Goal: Information Seeking & Learning: Learn about a topic

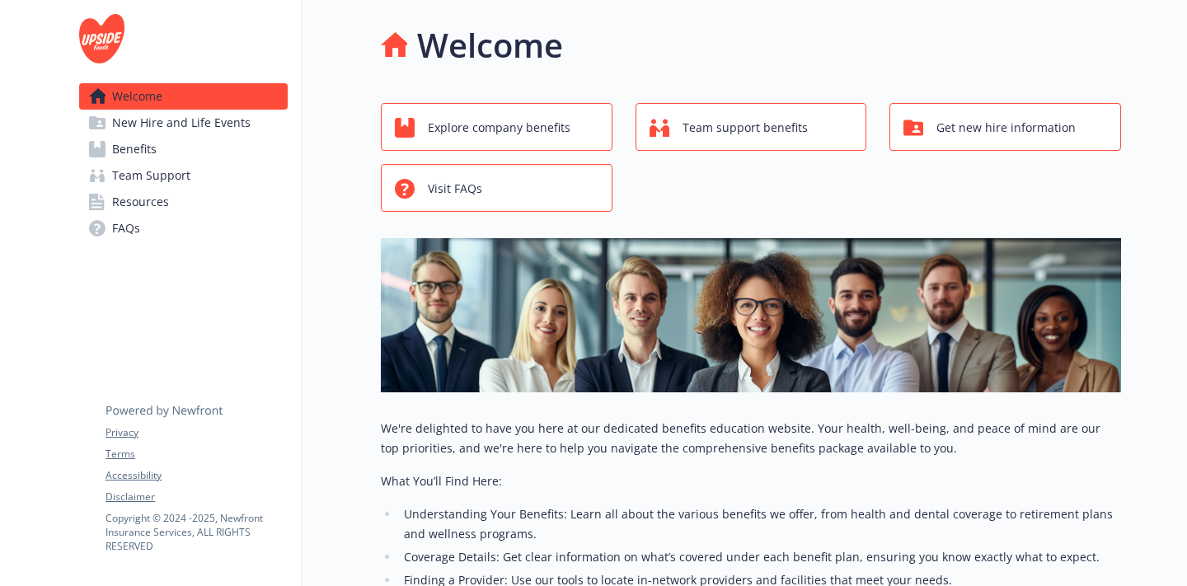
click at [486, 128] on span "Explore company benefits" at bounding box center [499, 127] width 143 height 31
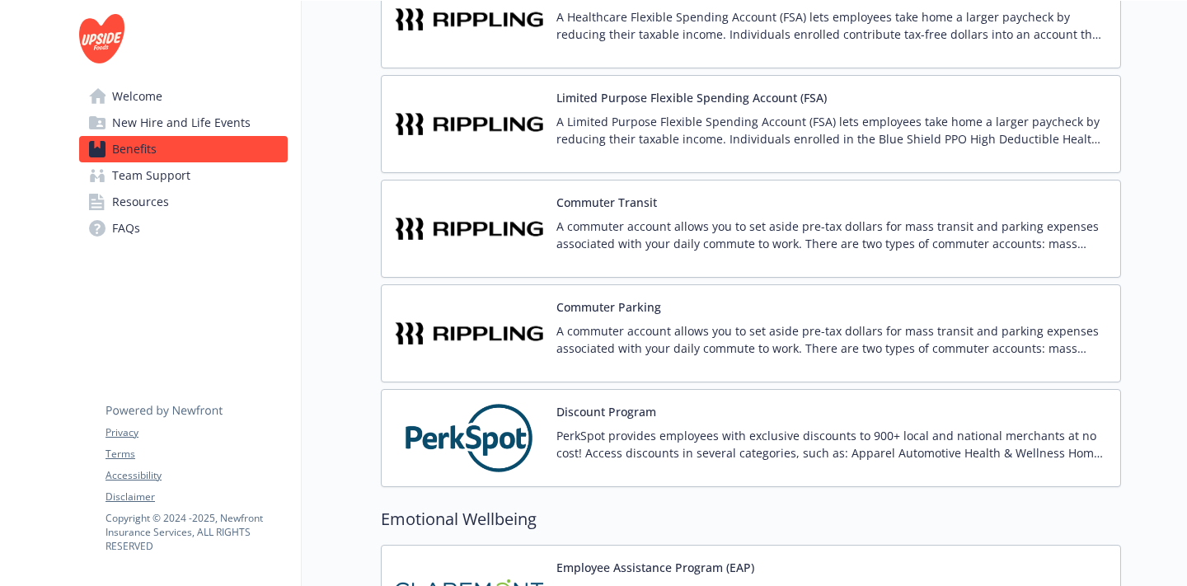
scroll to position [1619, 0]
click at [591, 202] on button "Commuter Transit" at bounding box center [606, 203] width 101 height 17
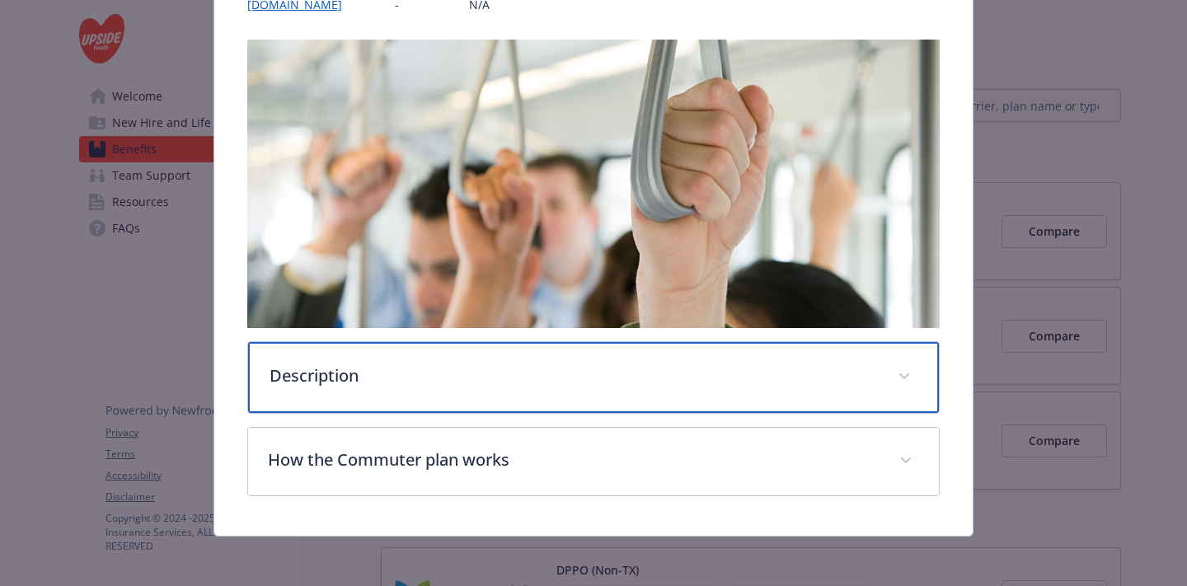
click at [523, 397] on div "Description" at bounding box center [593, 377] width 691 height 71
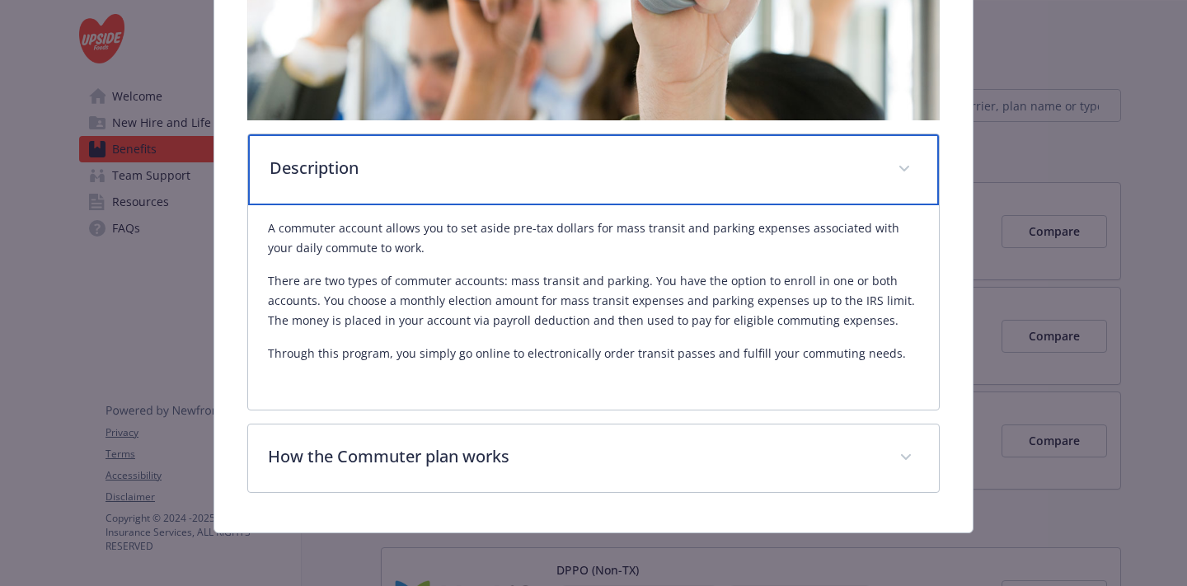
scroll to position [446, 0]
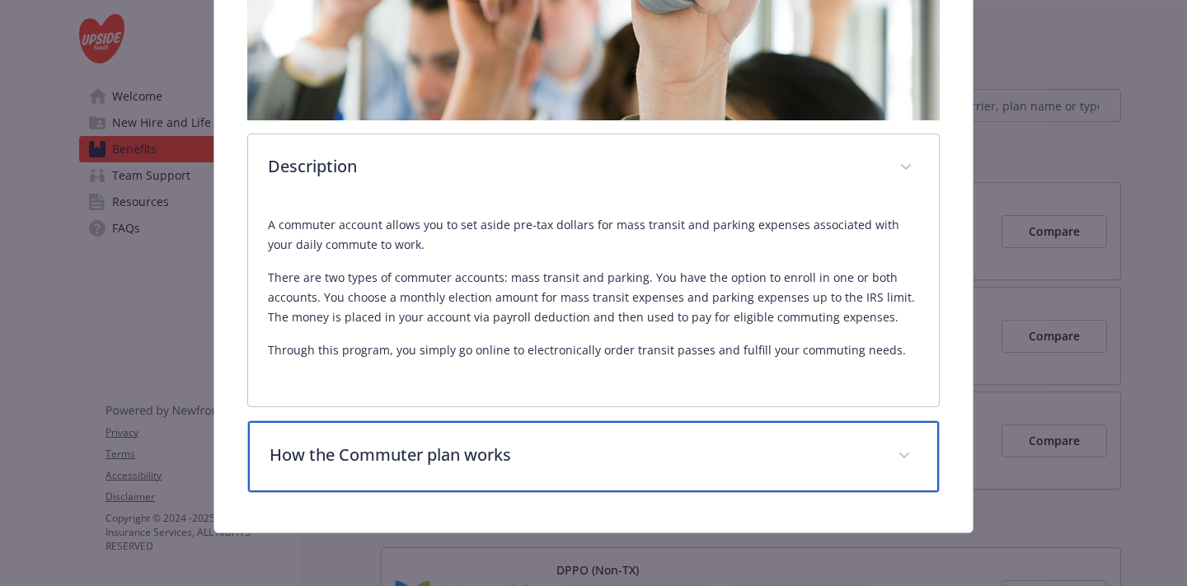
click at [513, 459] on p "How the Commuter plan works" at bounding box center [574, 455] width 608 height 25
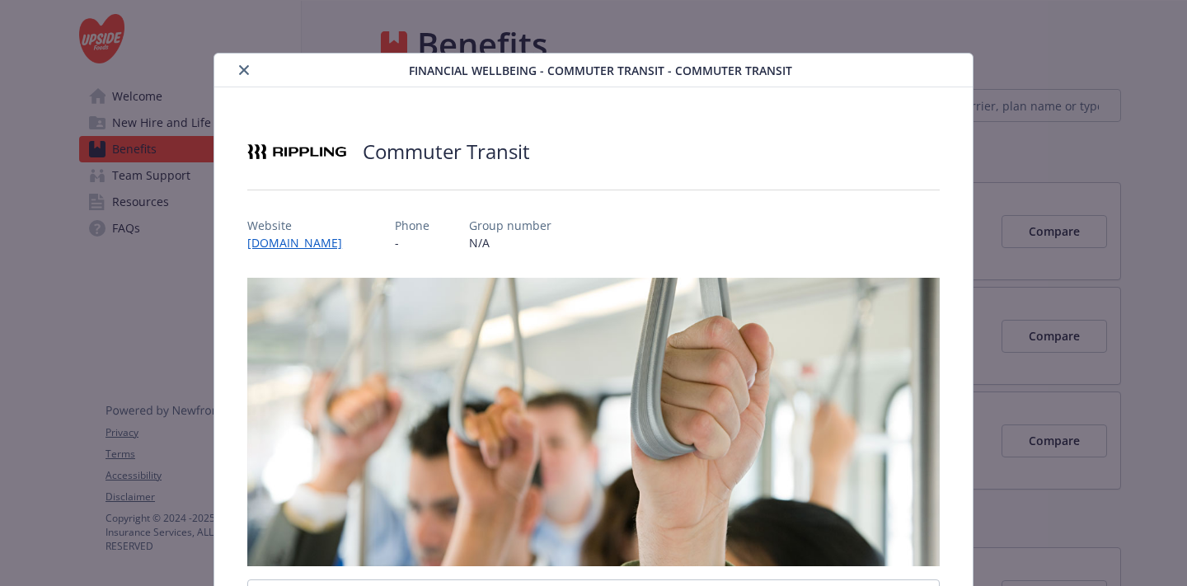
scroll to position [0, 0]
click at [247, 67] on icon "close" at bounding box center [244, 70] width 10 height 10
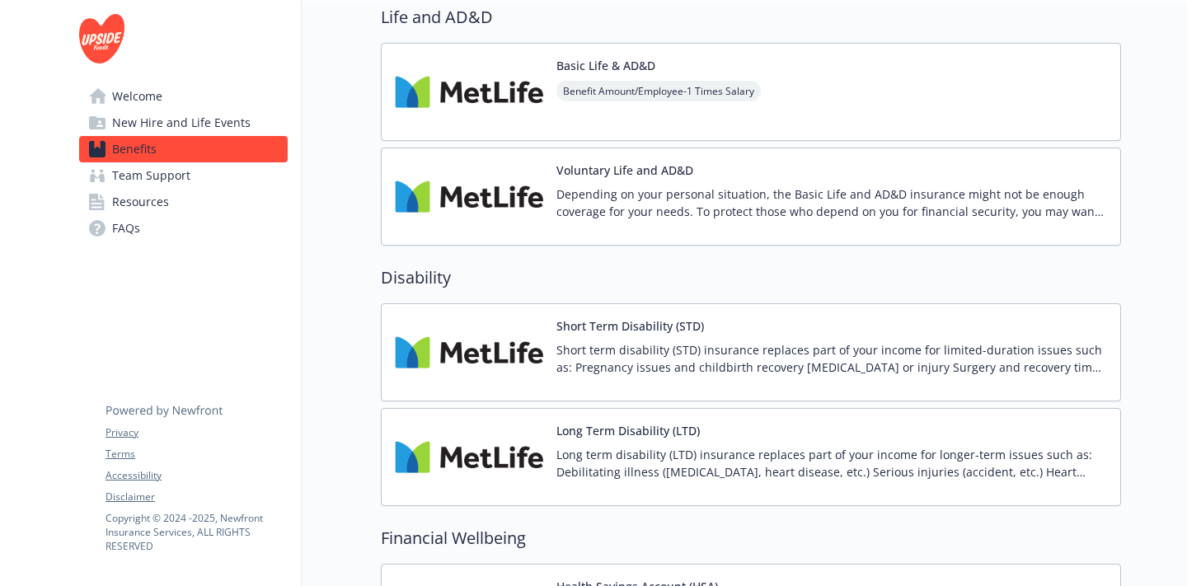
scroll to position [915, 0]
